Goal: Entertainment & Leisure: Consume media (video, audio)

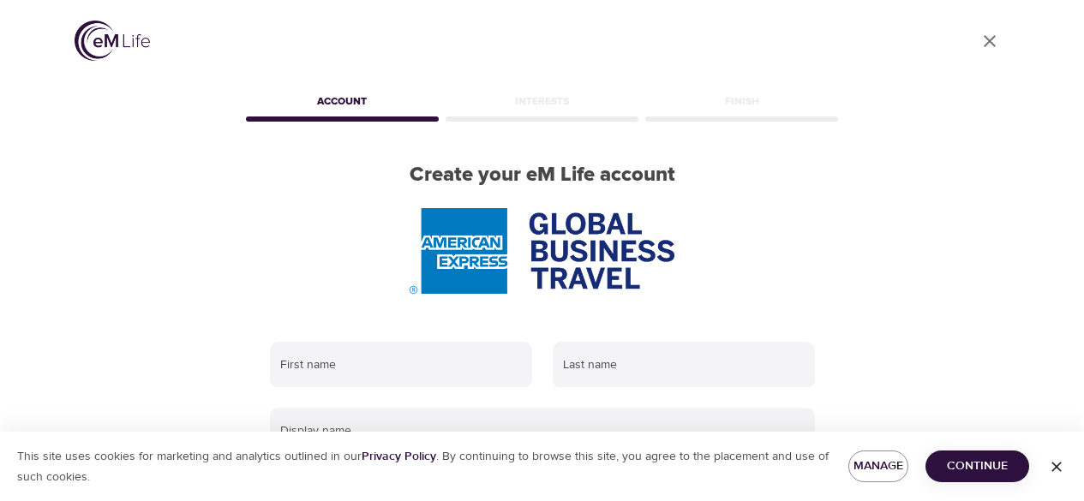
scroll to position [386, 0]
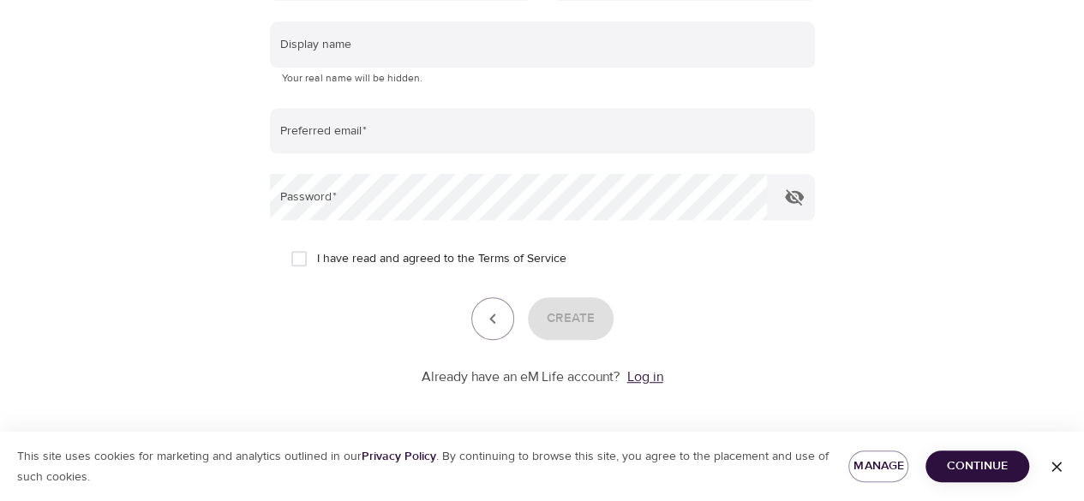
click at [663, 376] on link "Log in" at bounding box center [645, 376] width 36 height 17
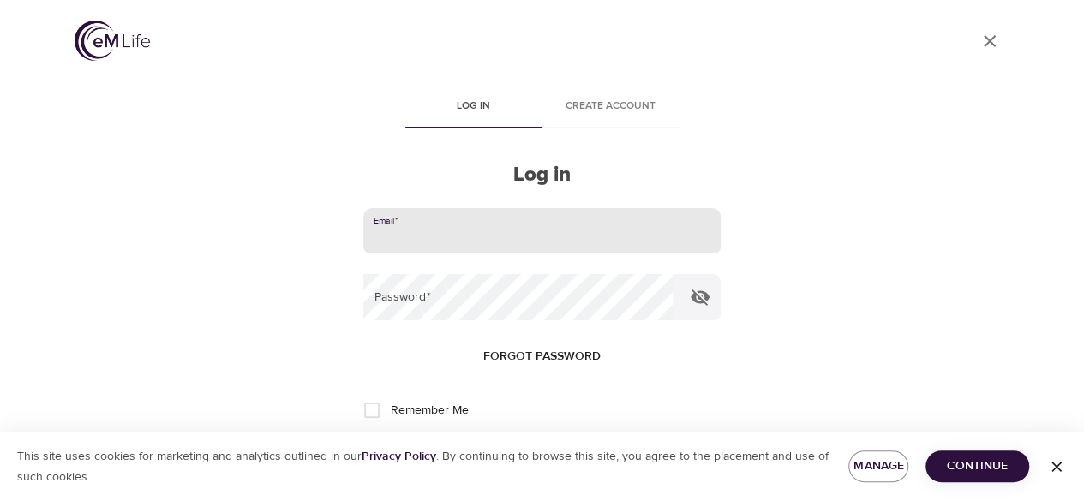
click at [496, 235] on input "email" at bounding box center [541, 231] width 356 height 46
type input "jeimmy.chaves@amexgbt.com"
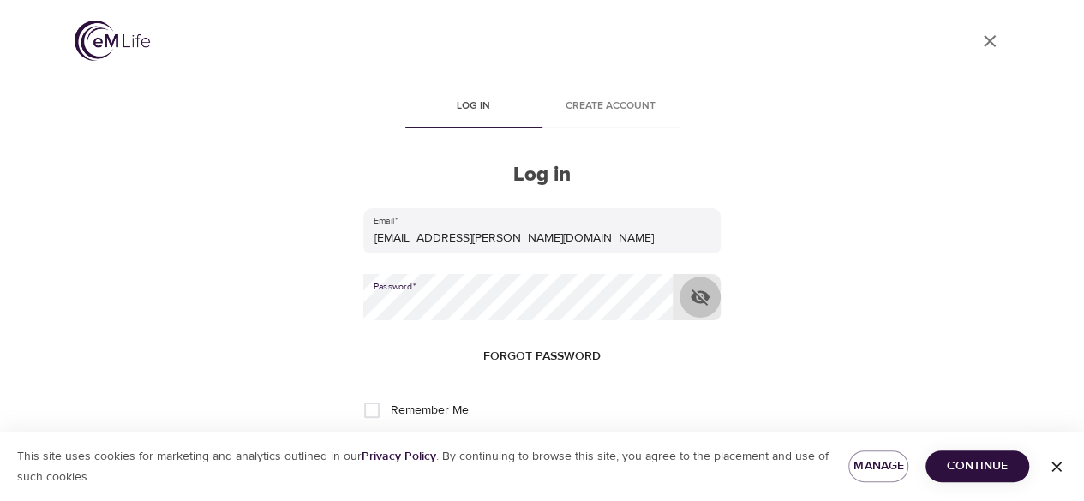
click at [695, 298] on icon "button" at bounding box center [700, 297] width 21 height 21
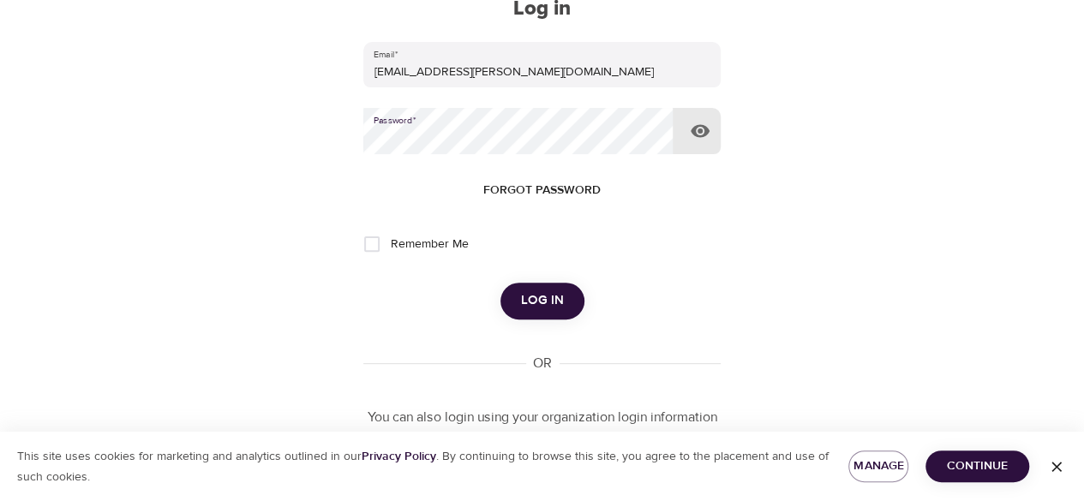
scroll to position [171, 0]
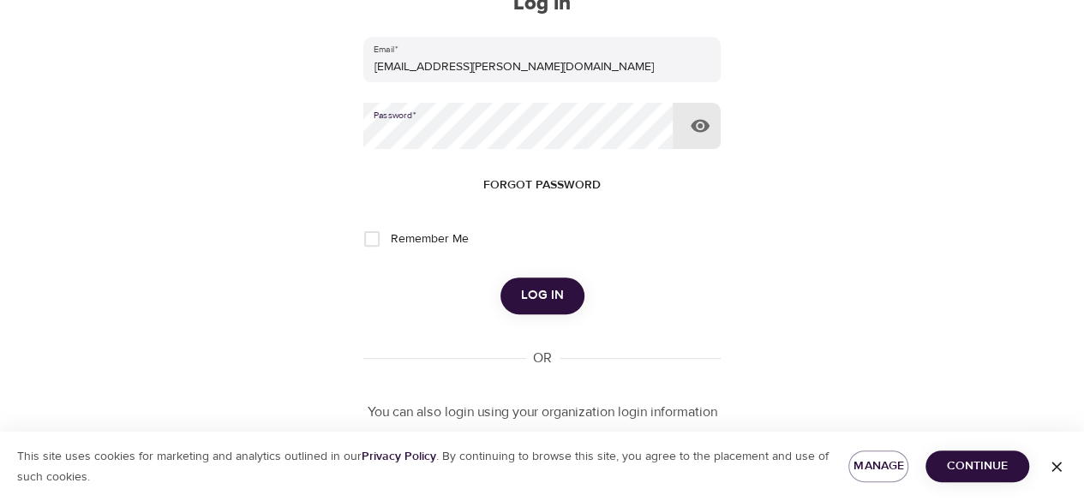
click at [369, 246] on input "Remember Me" at bounding box center [372, 239] width 36 height 36
checkbox input "true"
click at [535, 301] on span "Log in" at bounding box center [542, 295] width 43 height 22
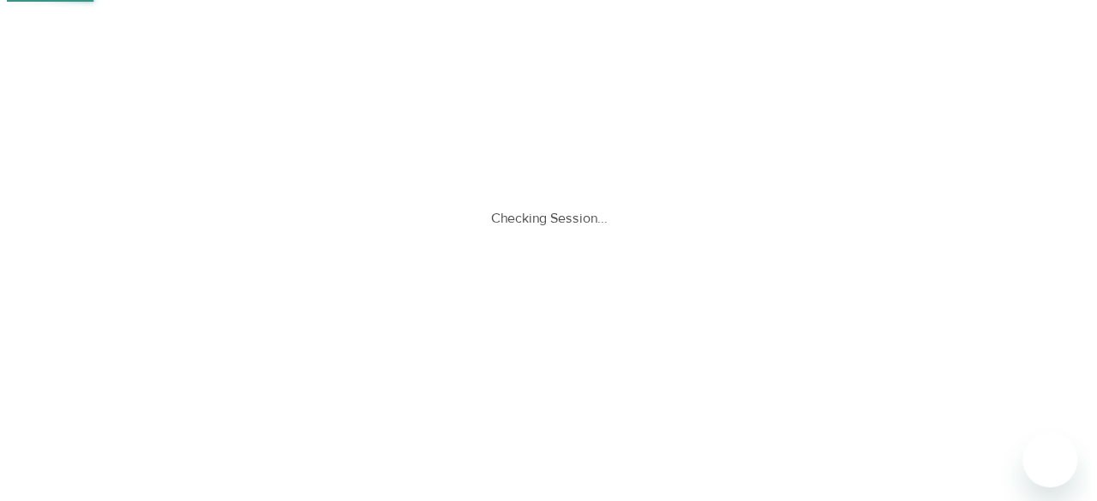
scroll to position [0, 0]
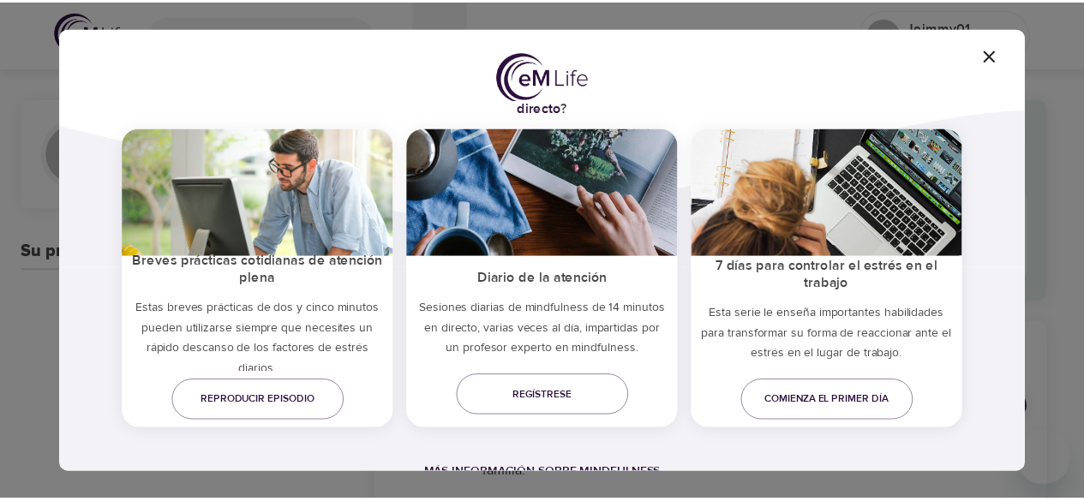
scroll to position [27, 0]
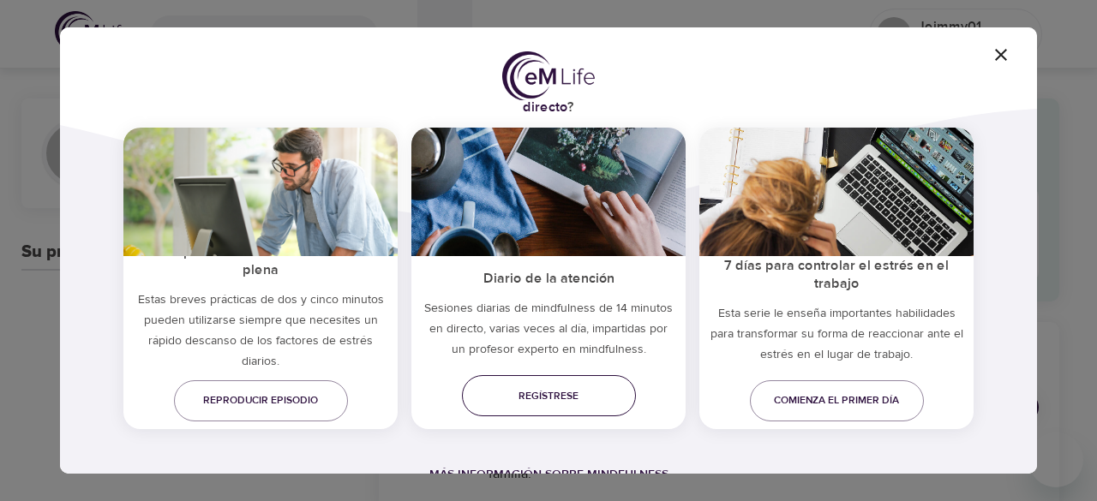
click at [619, 388] on span "Regístrese" at bounding box center [549, 396] width 147 height 18
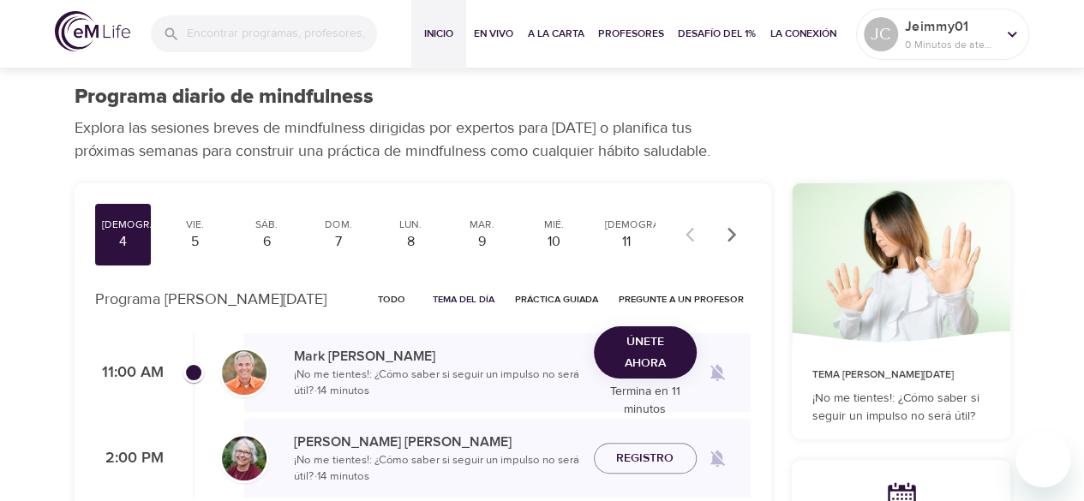
click at [432, 27] on span "Inicio" at bounding box center [438, 34] width 41 height 18
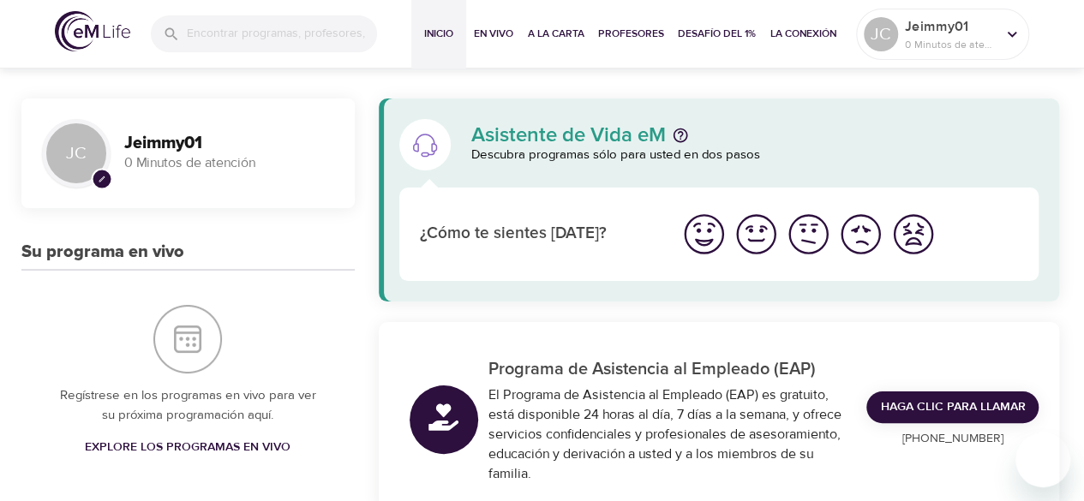
click at [769, 246] on img "Me siento bien" at bounding box center [756, 234] width 47 height 47
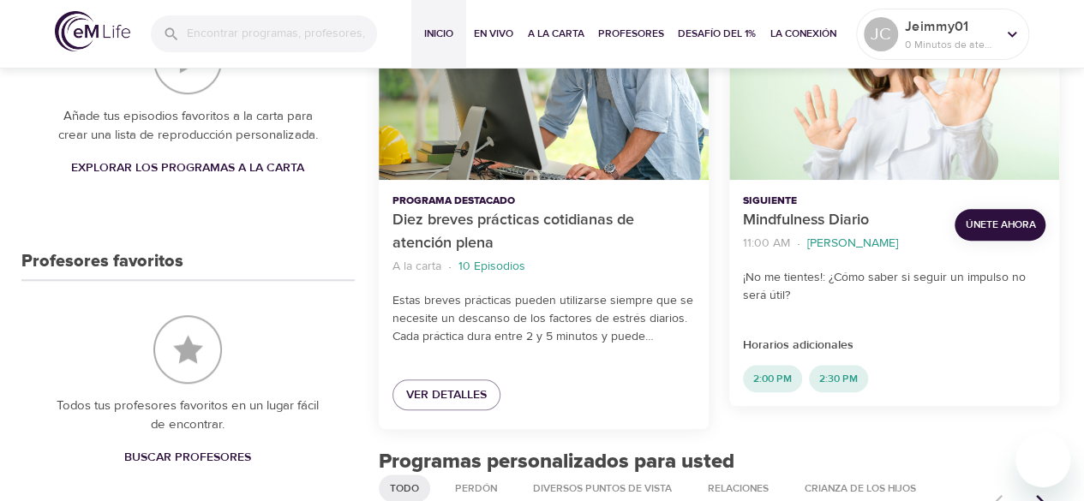
scroll to position [600, 0]
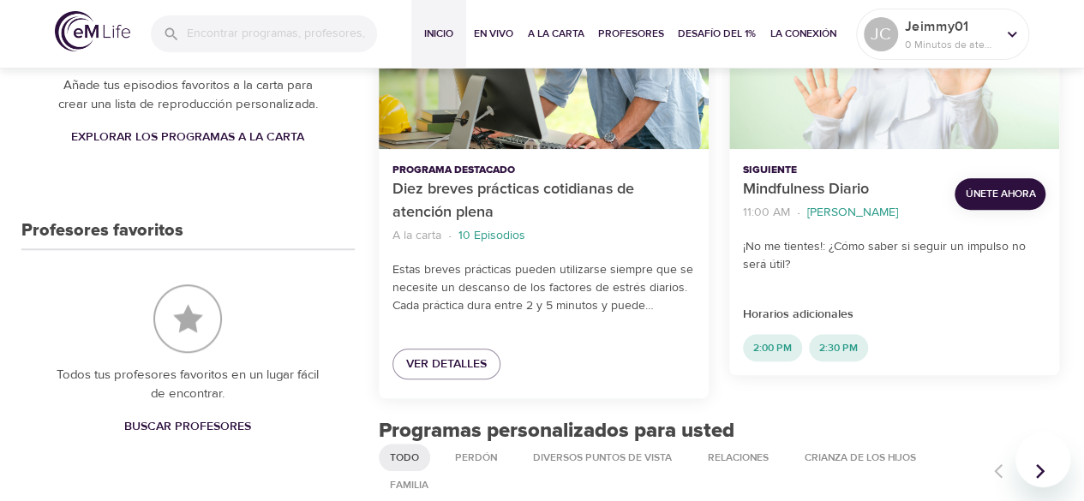
click at [403, 347] on div "Ver detalles" at bounding box center [544, 363] width 330 height 69
click at [407, 357] on span "Ver detalles" at bounding box center [446, 364] width 81 height 21
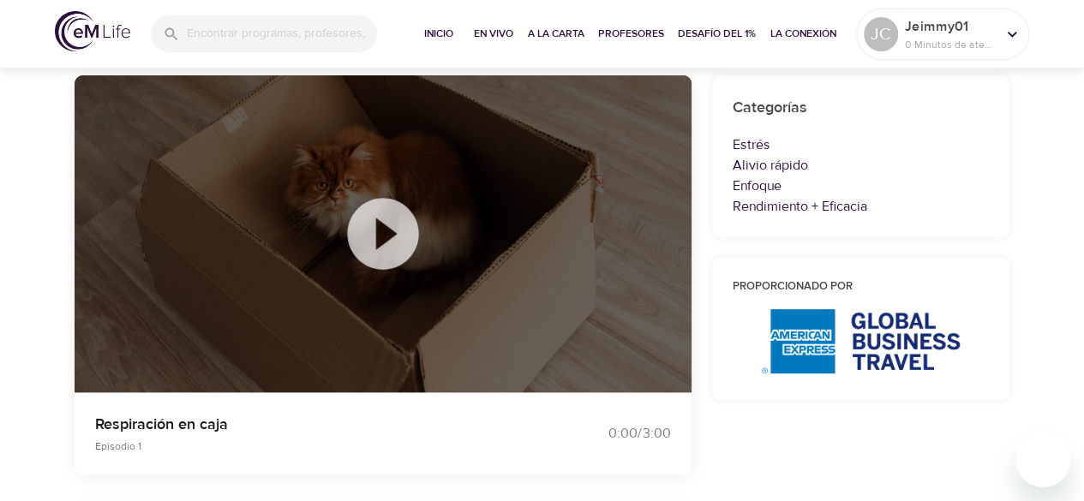
scroll to position [171, 0]
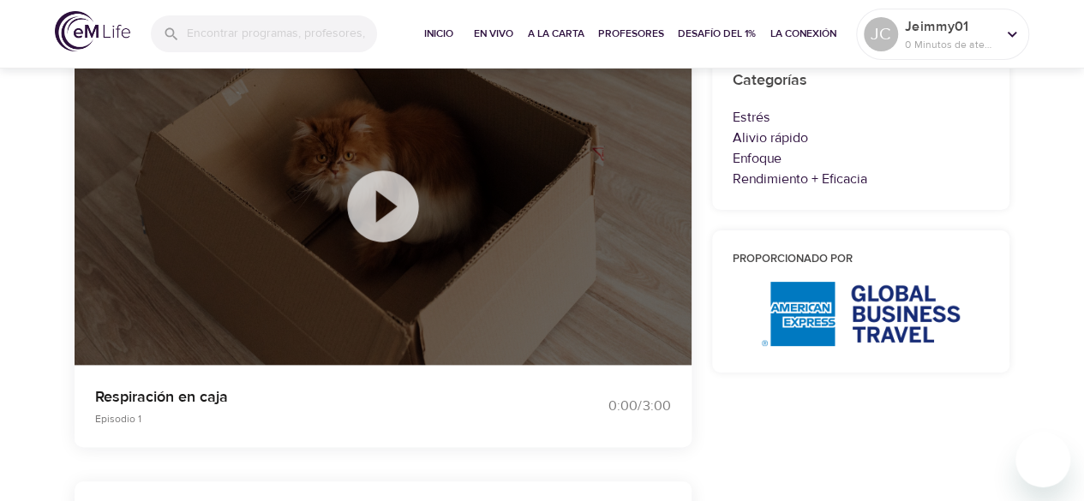
click at [391, 217] on icon at bounding box center [382, 206] width 71 height 71
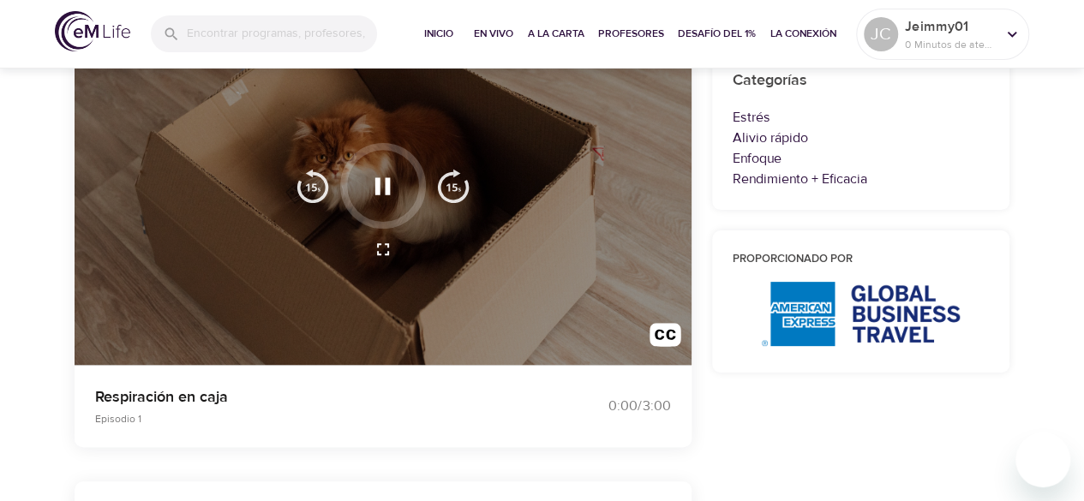
click at [375, 190] on icon "button" at bounding box center [382, 185] width 15 height 17
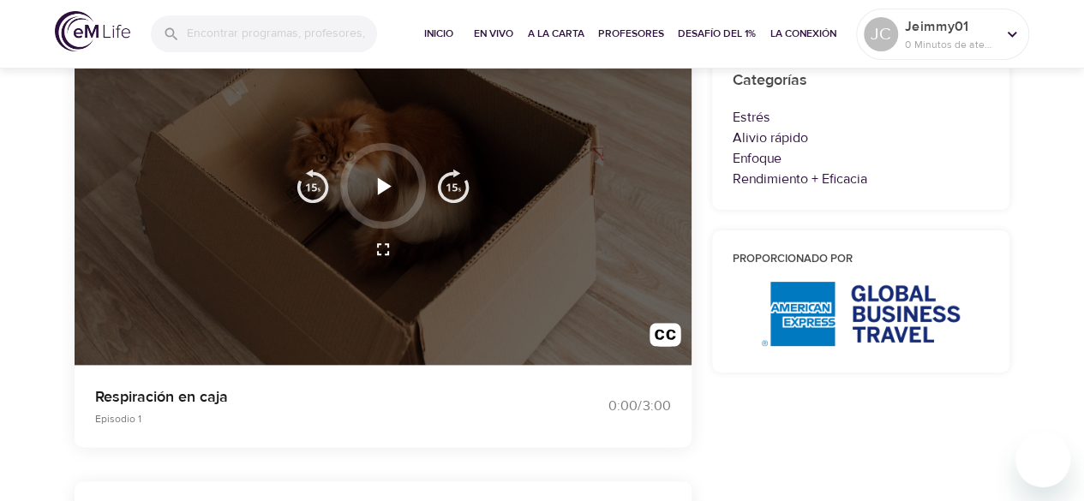
click at [375, 190] on icon "button" at bounding box center [383, 186] width 30 height 30
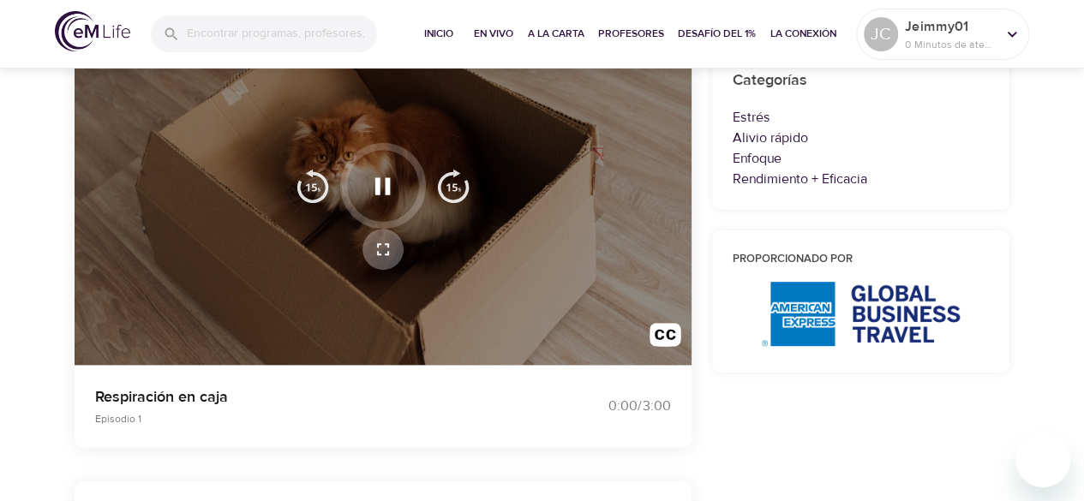
click at [392, 259] on icon "button" at bounding box center [383, 249] width 21 height 21
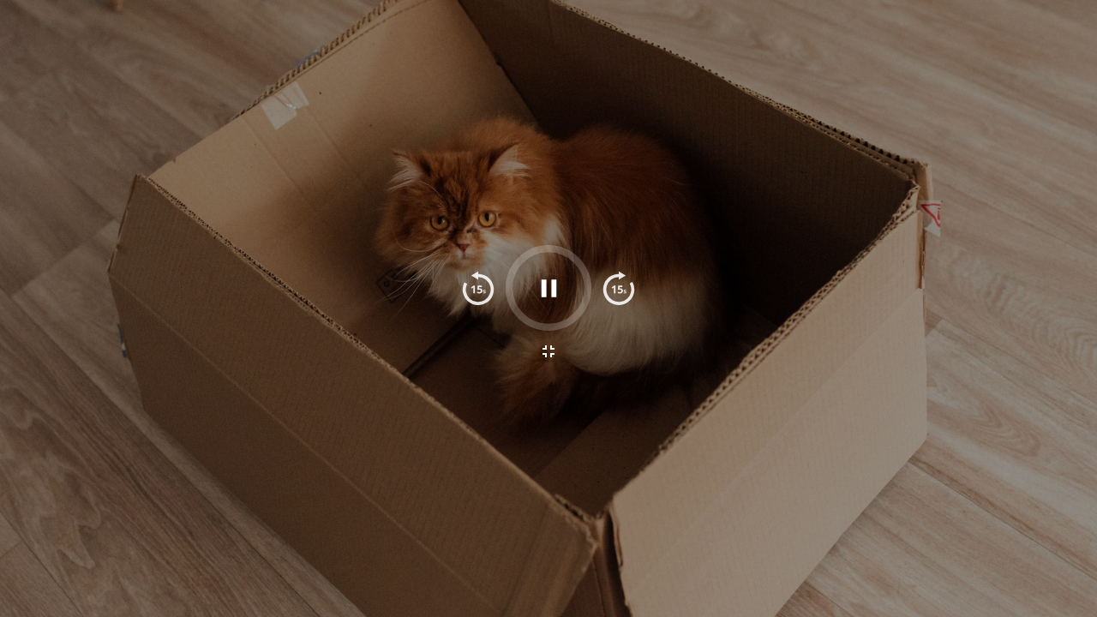
click at [483, 366] on div at bounding box center [548, 351] width 195 height 41
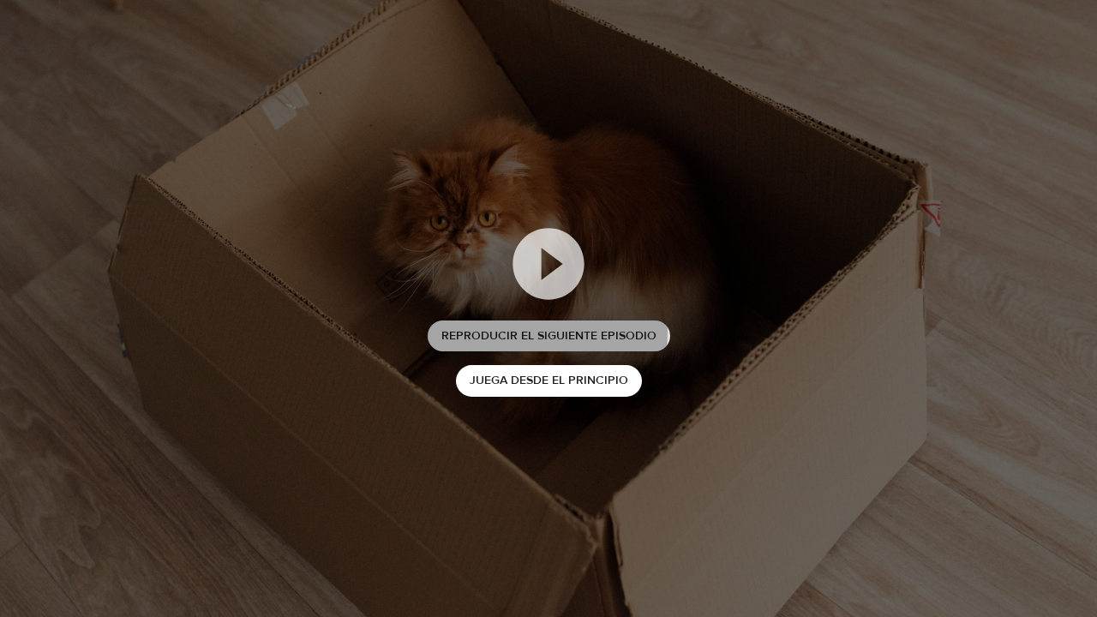
click at [546, 332] on span "Reproducir el siguiente episodio" at bounding box center [548, 336] width 215 height 21
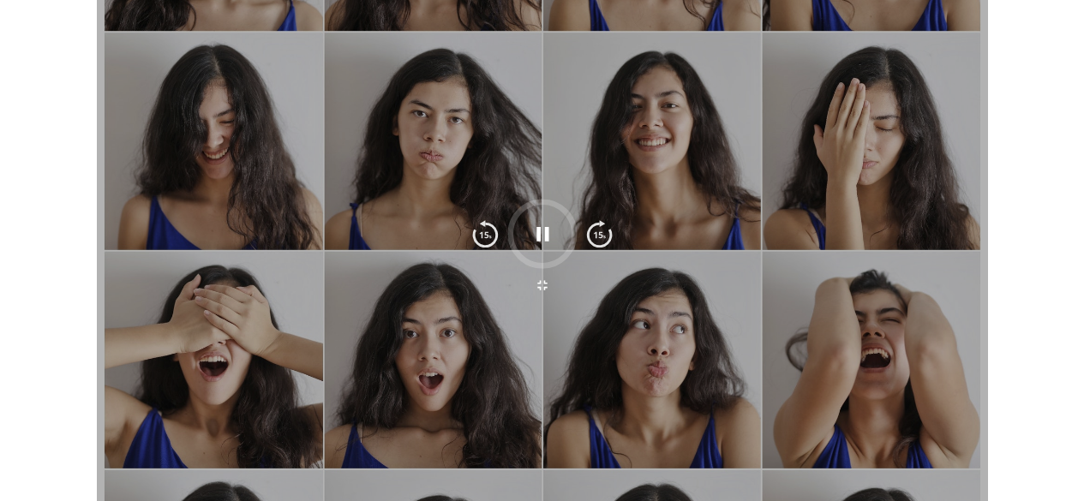
scroll to position [0, 0]
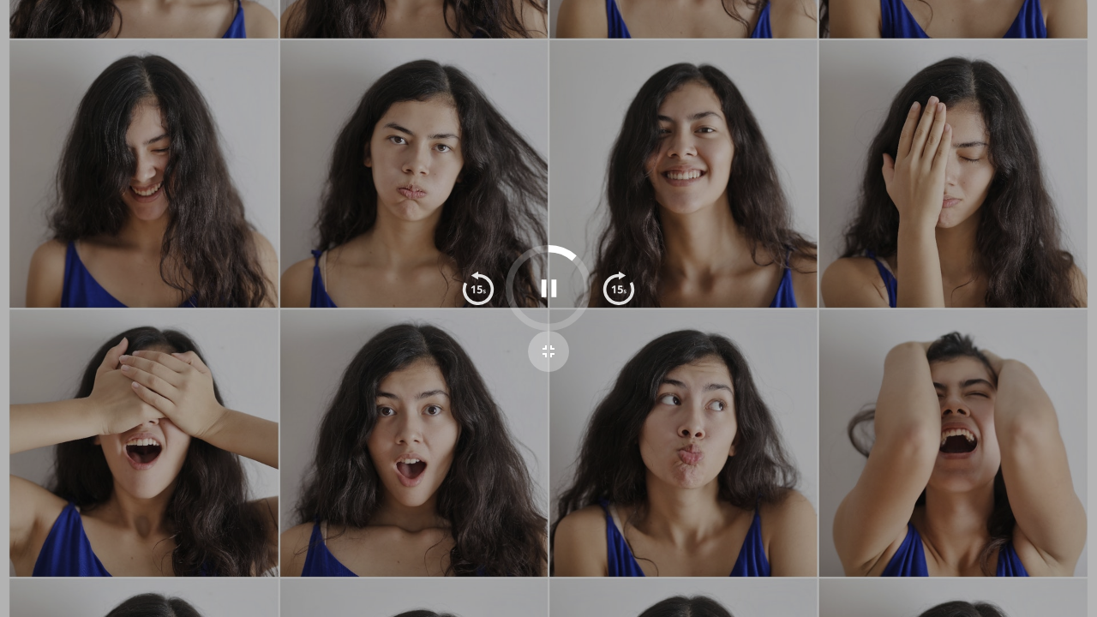
click at [546, 332] on button "button" at bounding box center [548, 351] width 41 height 41
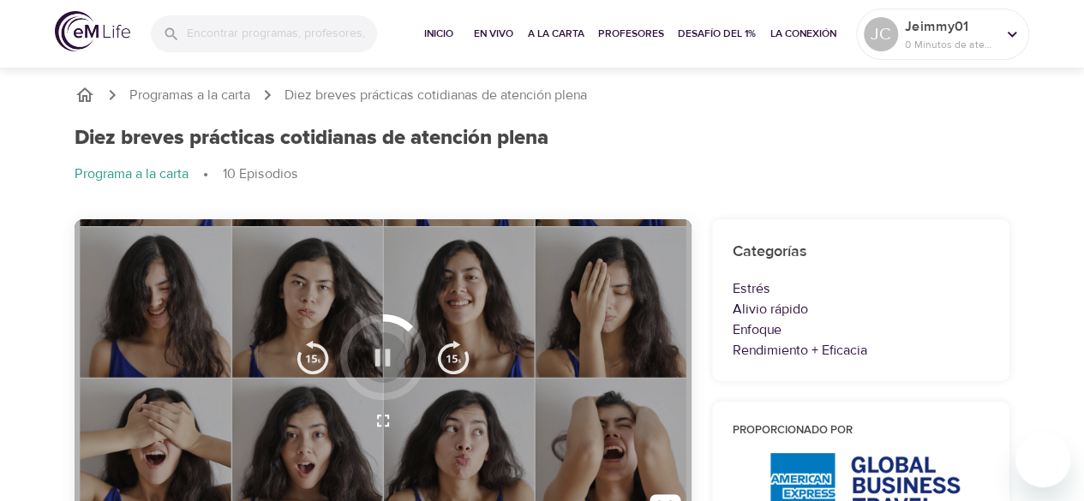
click at [379, 368] on icon "button" at bounding box center [383, 358] width 30 height 30
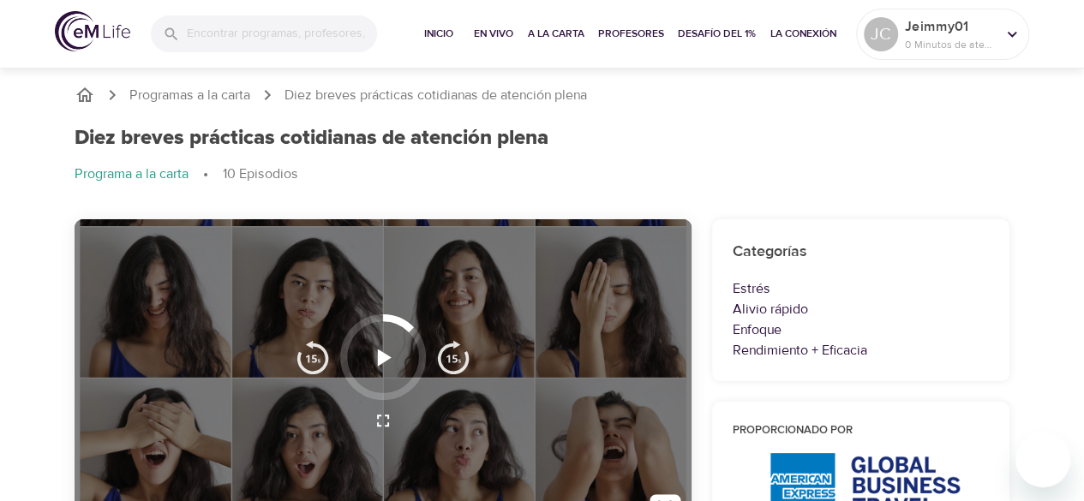
scroll to position [86, 0]
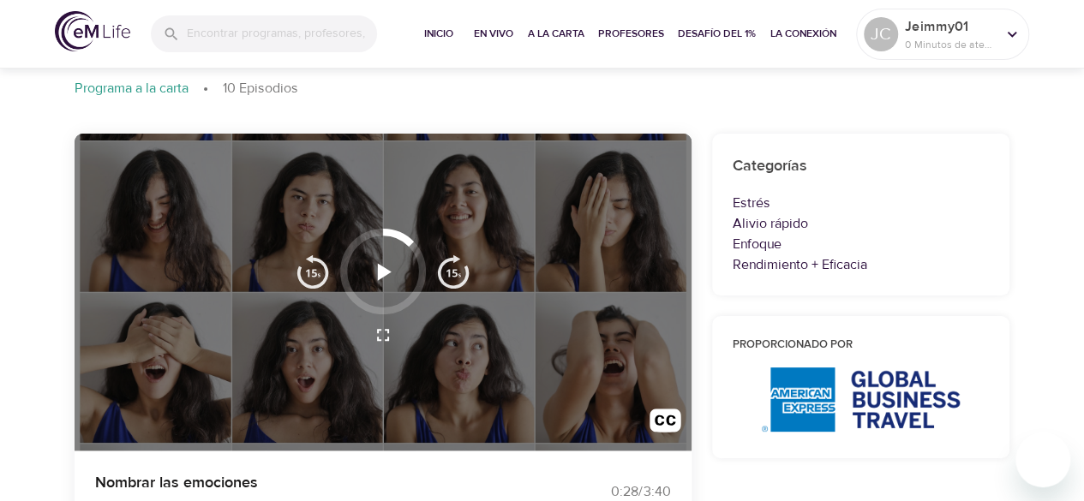
click at [380, 275] on icon "button" at bounding box center [385, 271] width 14 height 17
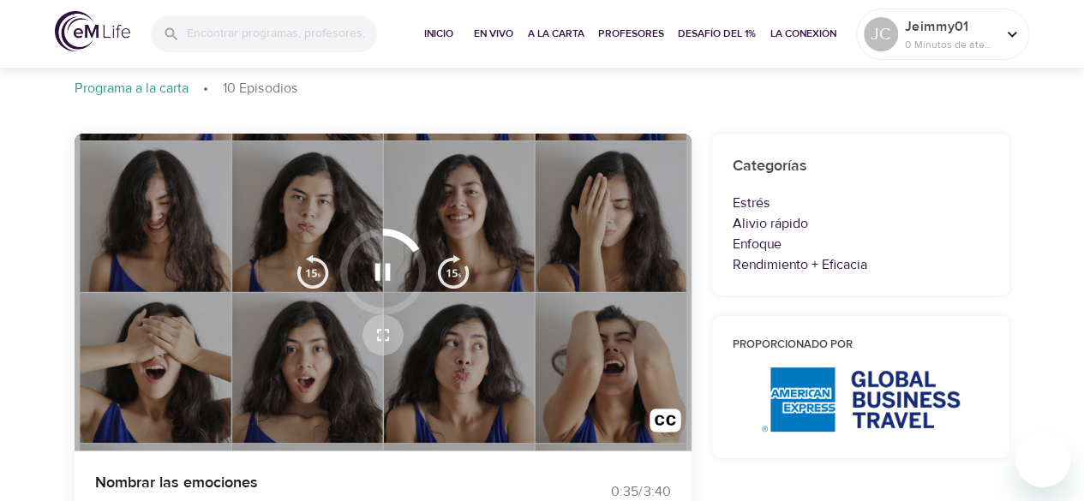
click at [383, 332] on icon "button" at bounding box center [383, 335] width 21 height 21
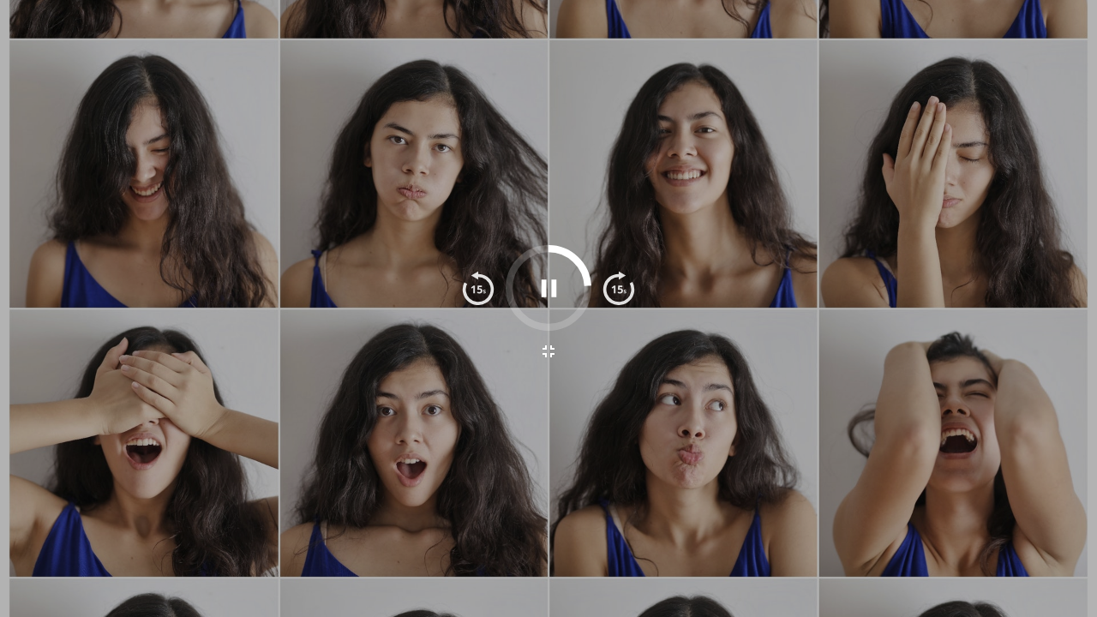
click at [553, 293] on icon "button" at bounding box center [548, 287] width 15 height 17
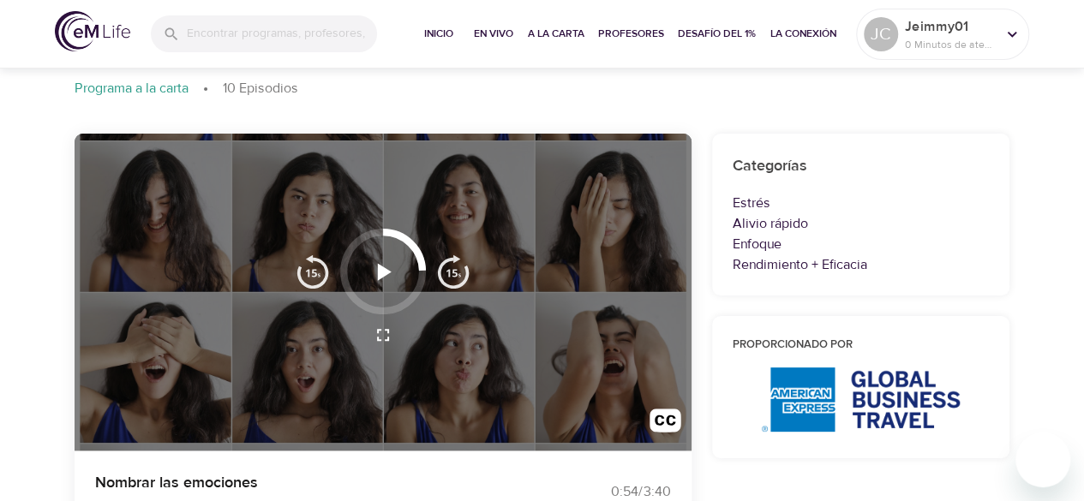
click at [392, 267] on icon "button" at bounding box center [383, 272] width 30 height 30
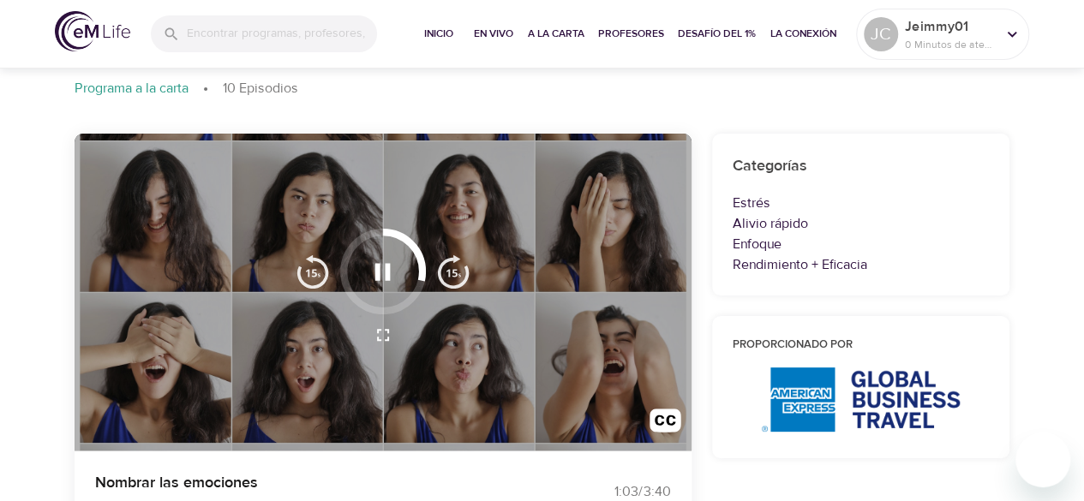
click at [386, 339] on icon "button" at bounding box center [383, 335] width 12 height 12
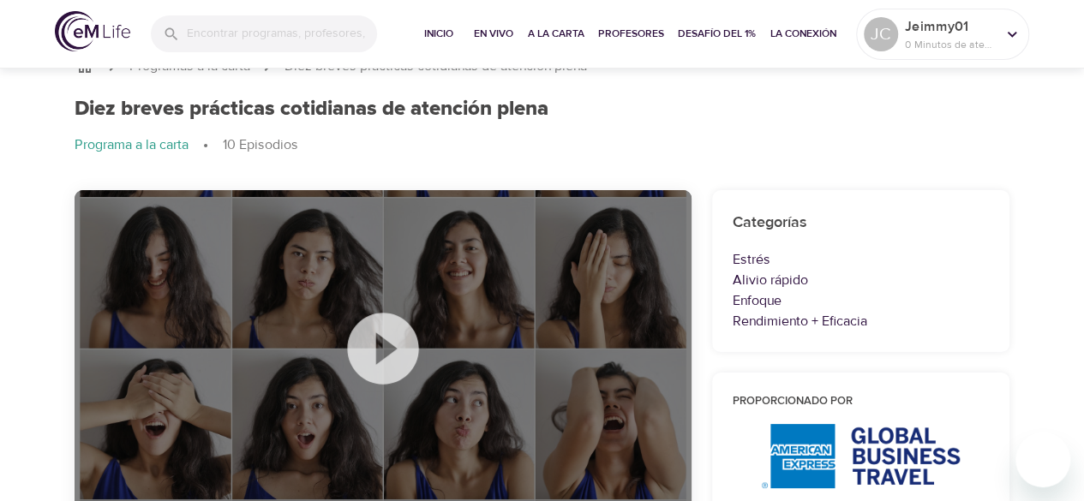
scroll to position [0, 0]
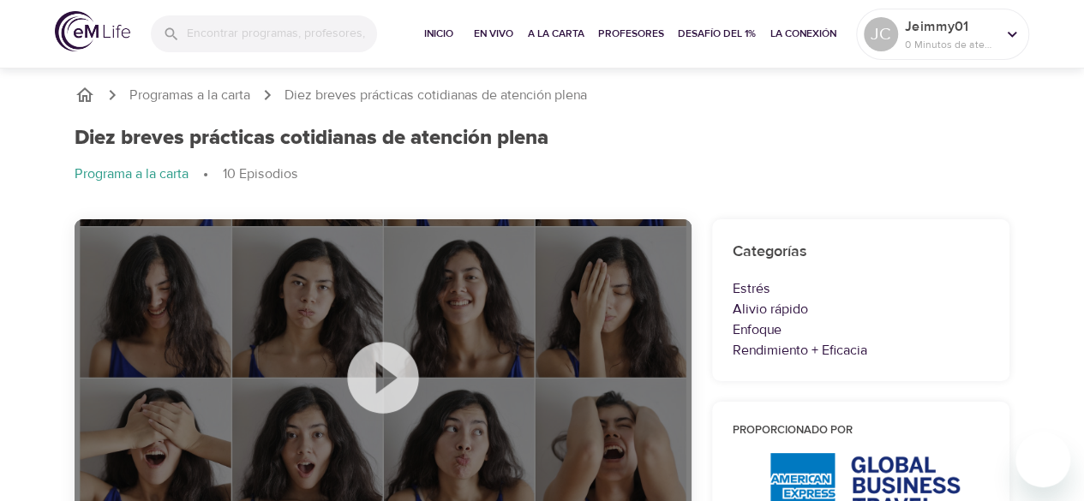
click at [86, 93] on icon "breadcrumb" at bounding box center [85, 95] width 21 height 21
